Goal: Navigation & Orientation: Find specific page/section

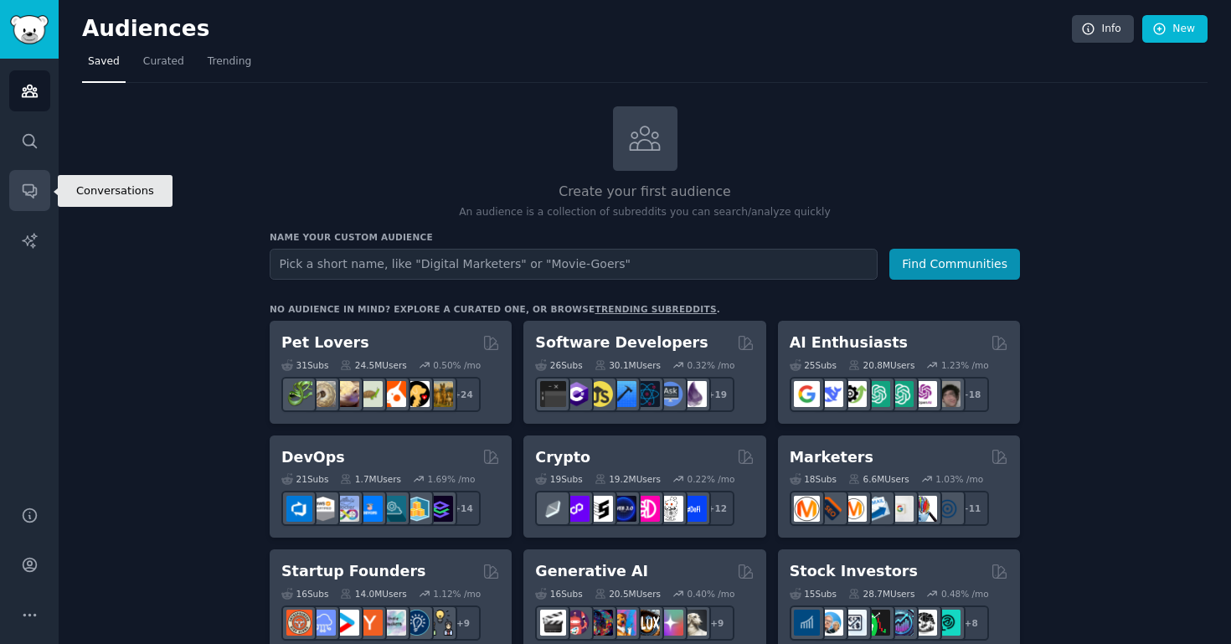
click at [33, 202] on link "Conversations" at bounding box center [29, 190] width 41 height 41
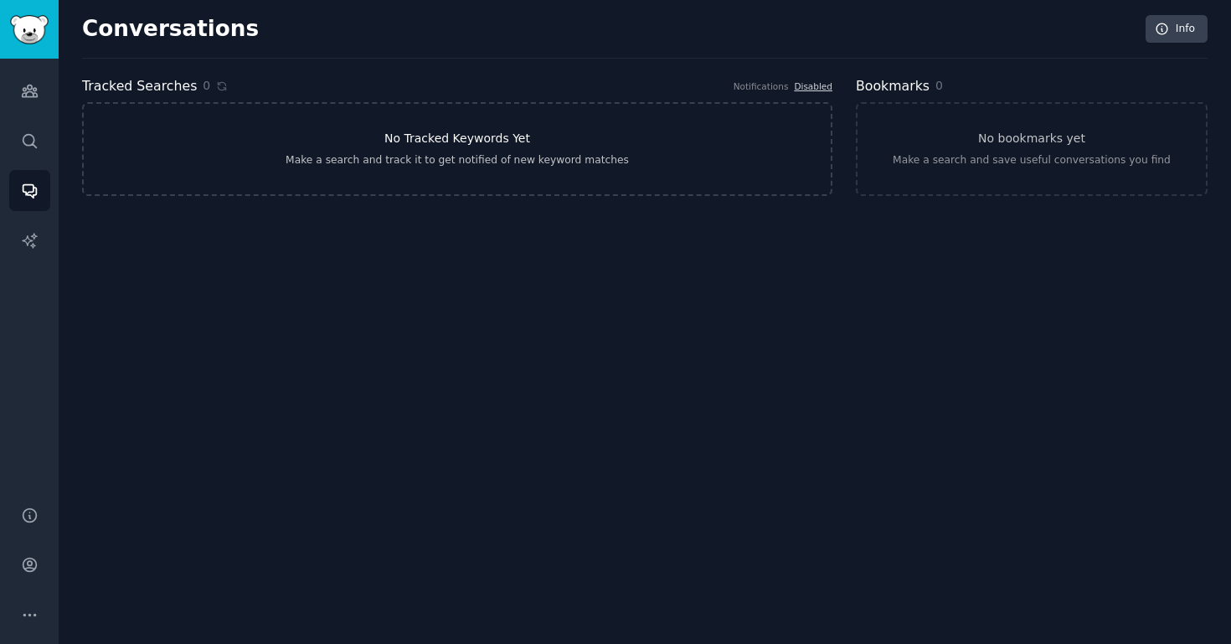
click at [213, 144] on link "No Tracked Keywords Yet Make a search and track it to get notified of new keywo…" at bounding box center [457, 149] width 750 height 94
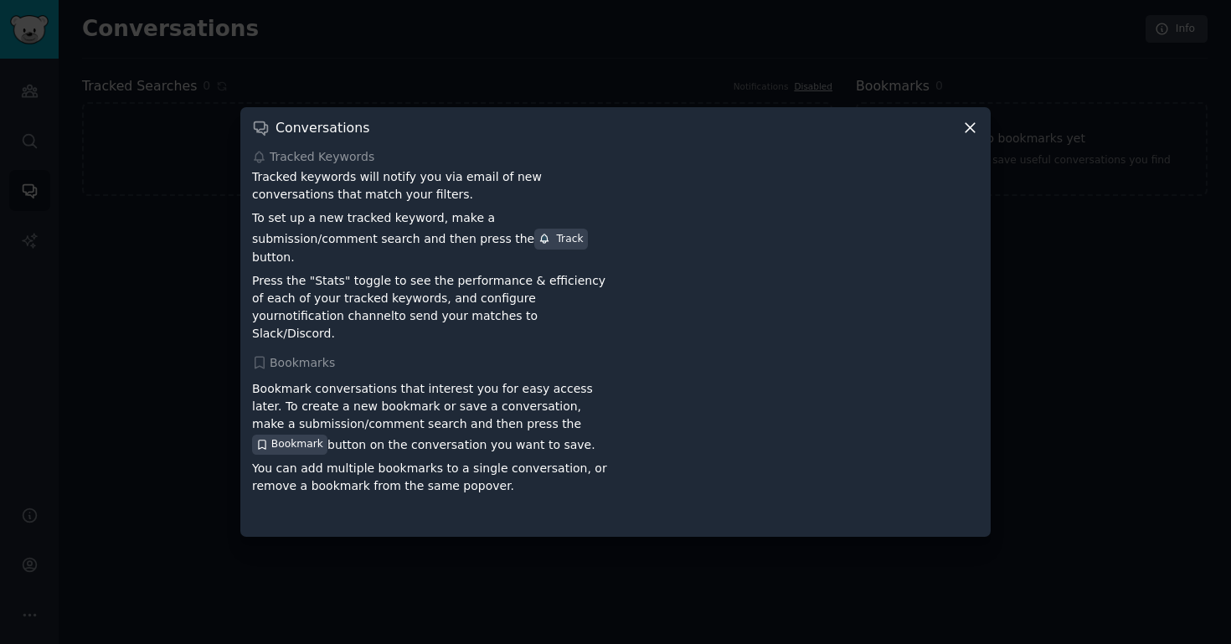
click at [969, 131] on icon at bounding box center [970, 128] width 18 height 18
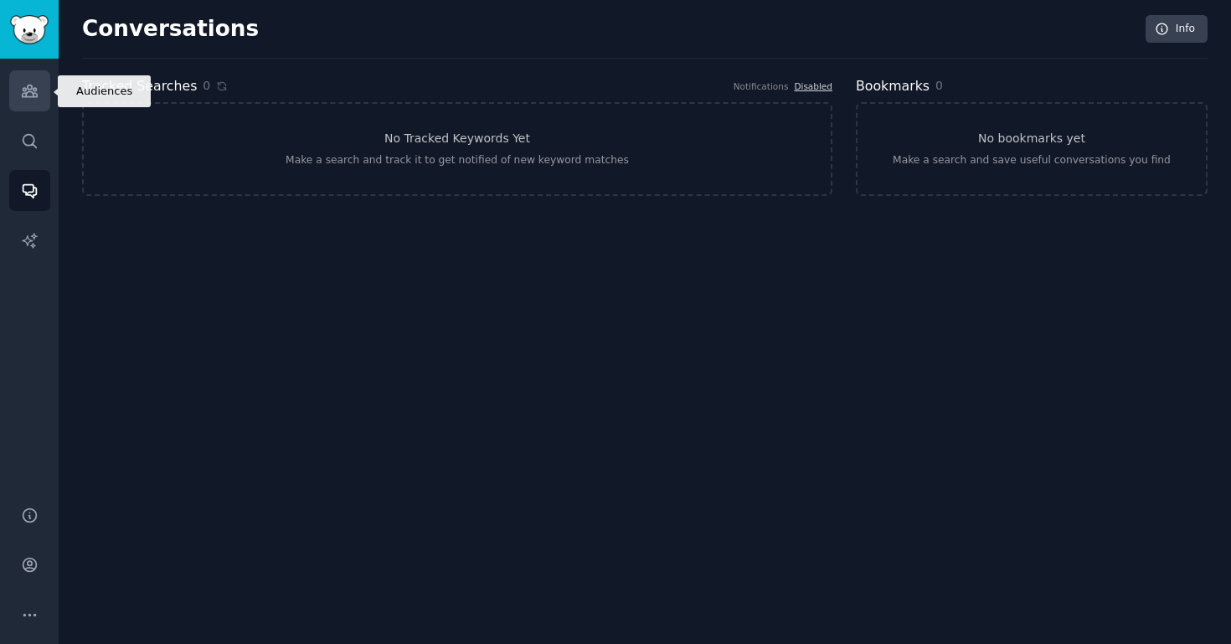
click at [40, 88] on link "Audiences" at bounding box center [29, 90] width 41 height 41
